Goal: Check status

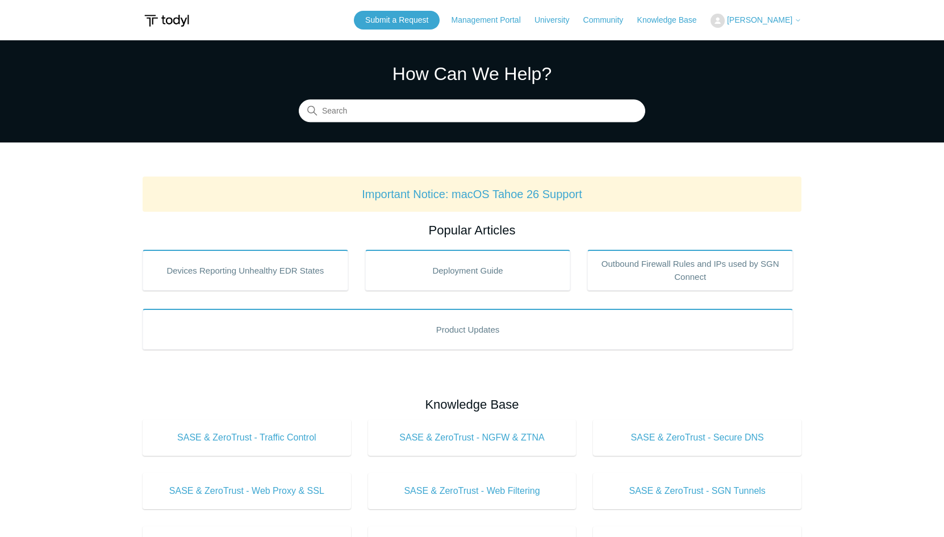
click at [774, 19] on span "[PERSON_NAME]" at bounding box center [759, 19] width 65 height 9
click at [781, 41] on link "My Support Requests" at bounding box center [766, 45] width 111 height 20
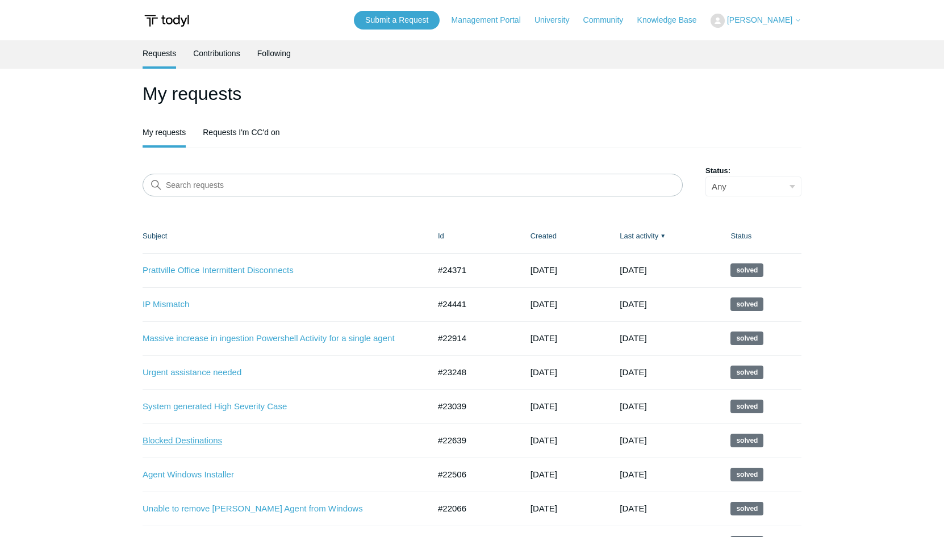
click at [201, 440] on link "Blocked Destinations" at bounding box center [278, 441] width 270 height 13
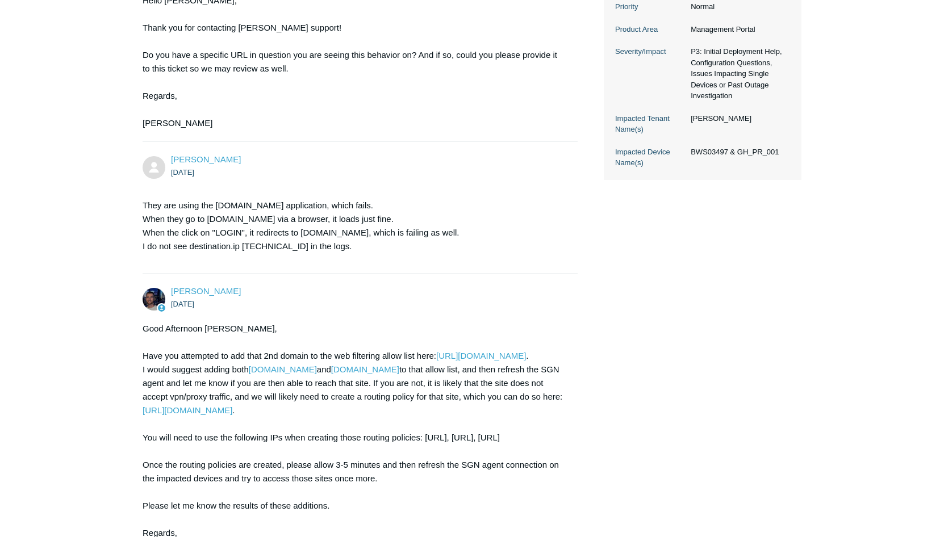
scroll to position [330, 0]
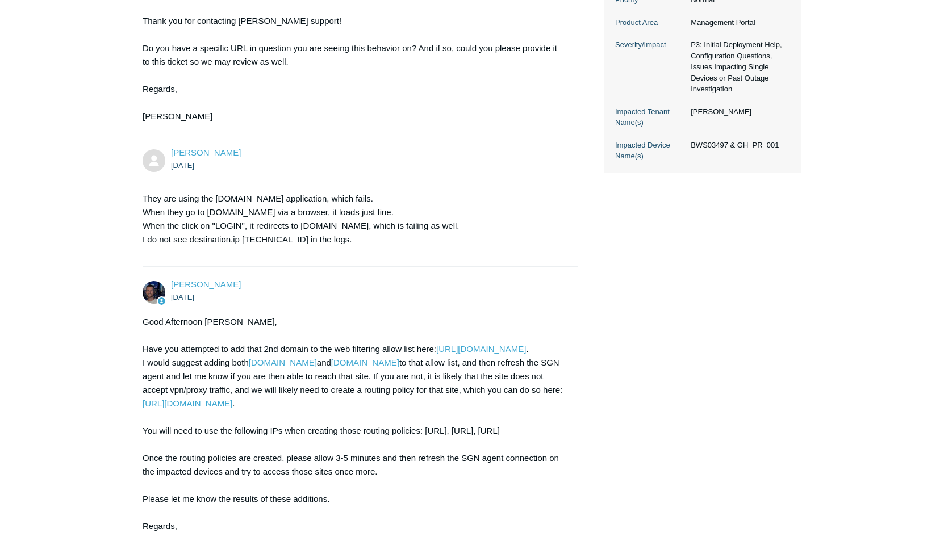
click at [436, 354] on link "[URL][DOMAIN_NAME]" at bounding box center [481, 349] width 90 height 10
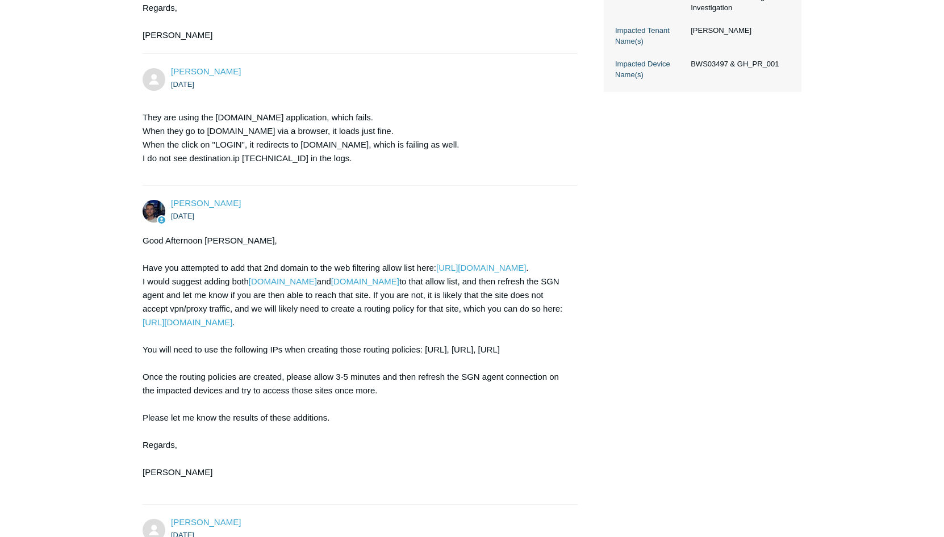
scroll to position [412, 0]
click at [232, 327] on link "[URL][DOMAIN_NAME]" at bounding box center [188, 322] width 90 height 10
